Goal: Check status

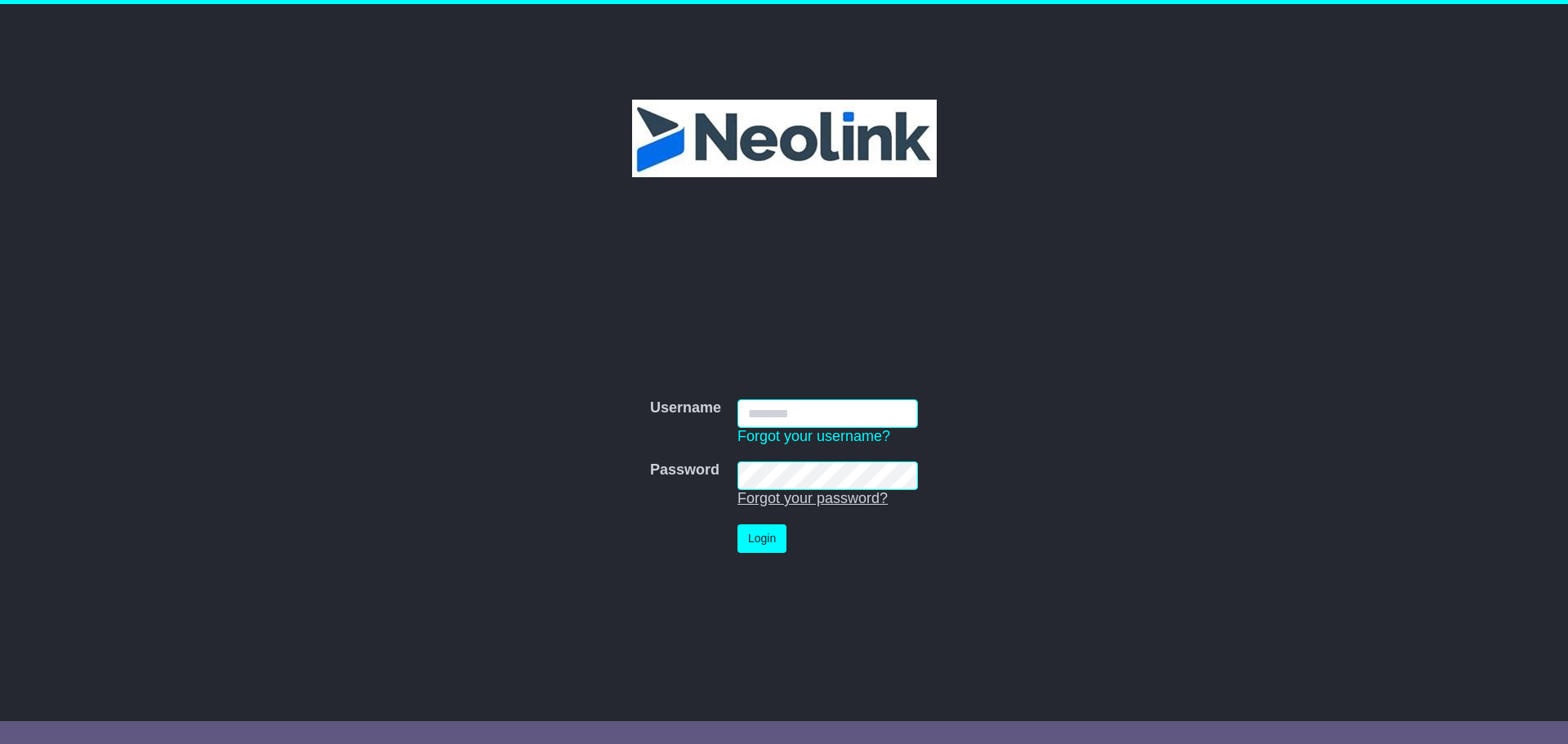
type input "*******"
click at [770, 528] on button "Login" at bounding box center [762, 538] width 49 height 29
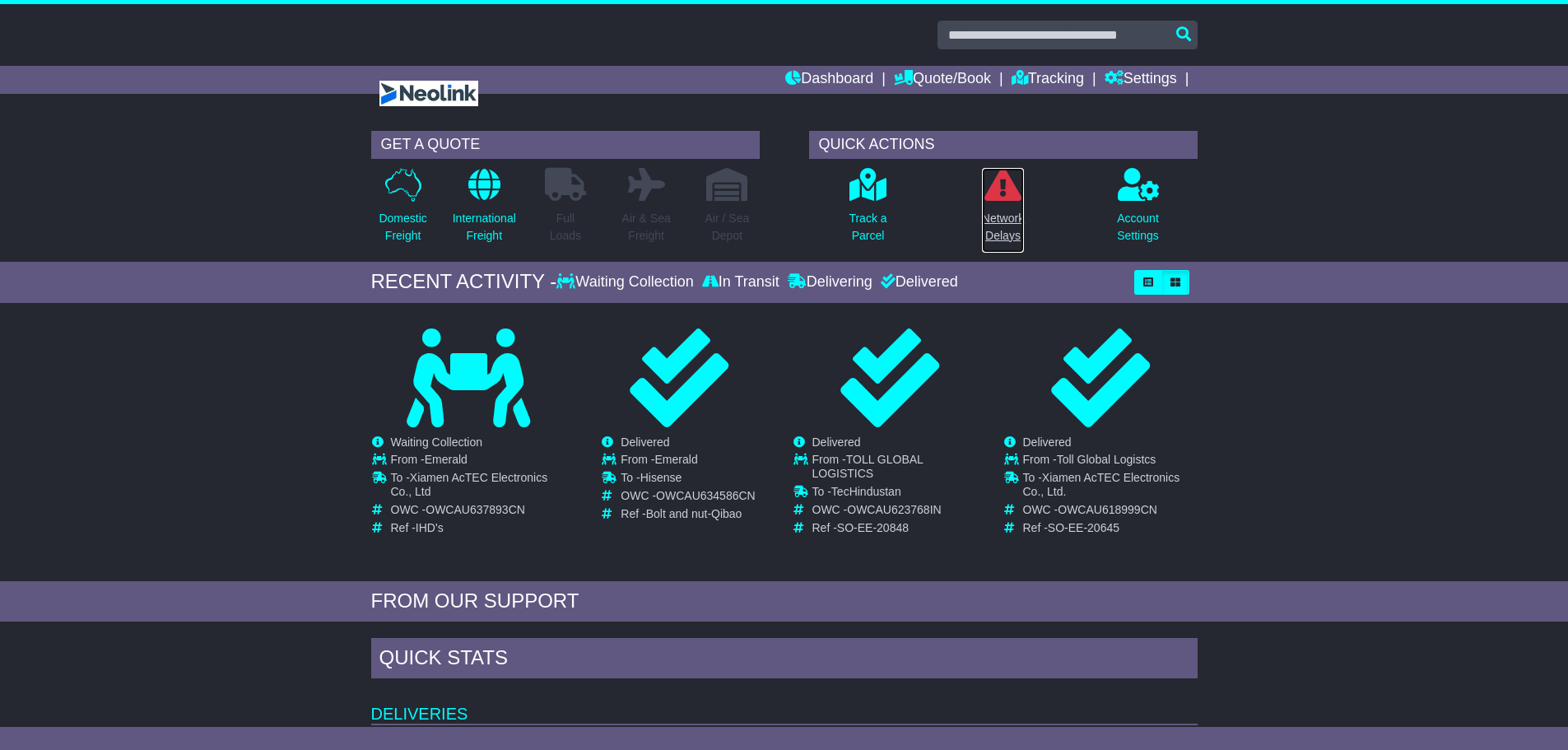
click at [1014, 207] on link "Network Delays" at bounding box center [1003, 210] width 44 height 86
